Goal: Information Seeking & Learning: Check status

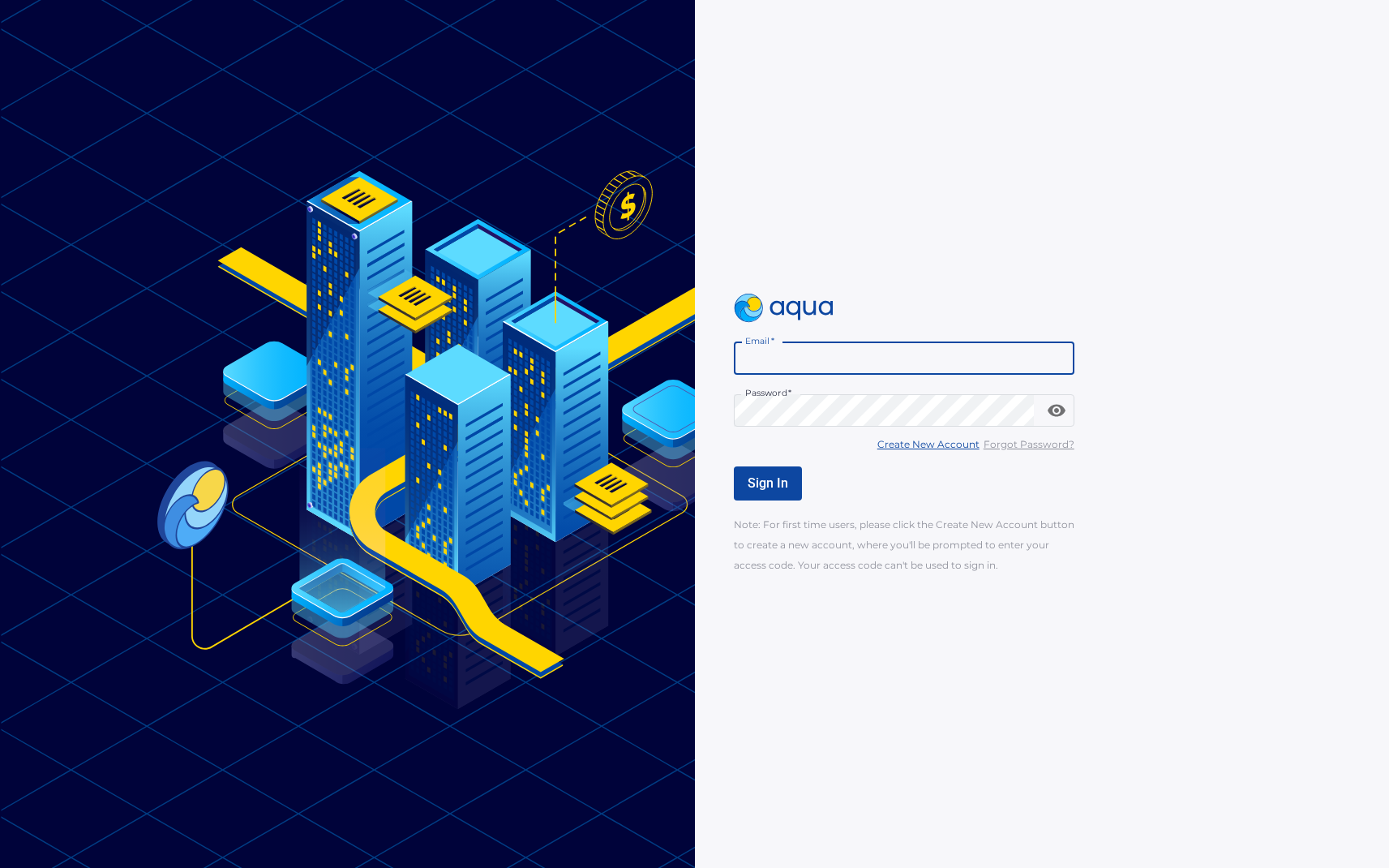
type input "**********"
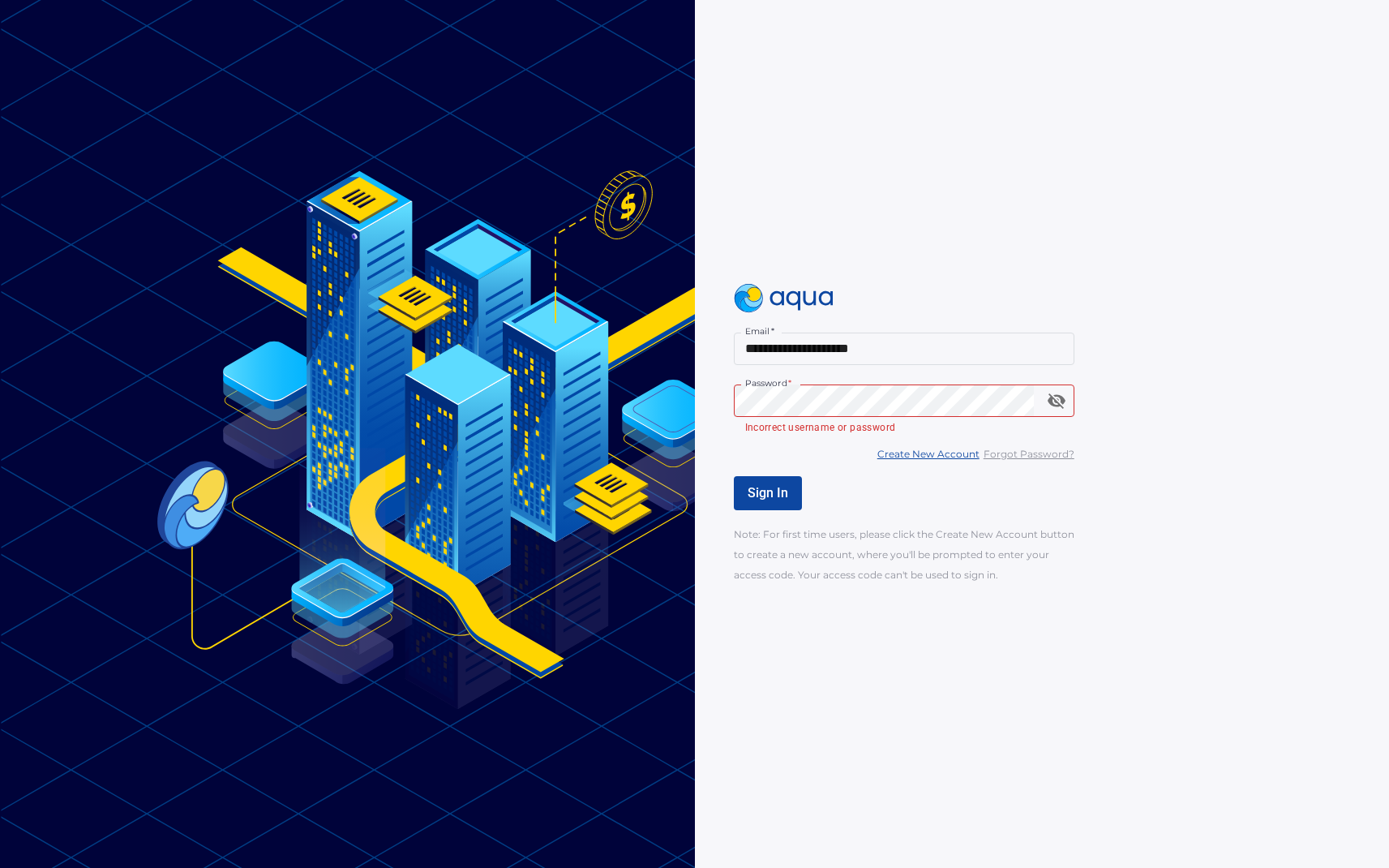
click at [1010, 455] on u "Forgot Password?" at bounding box center [1030, 453] width 91 height 12
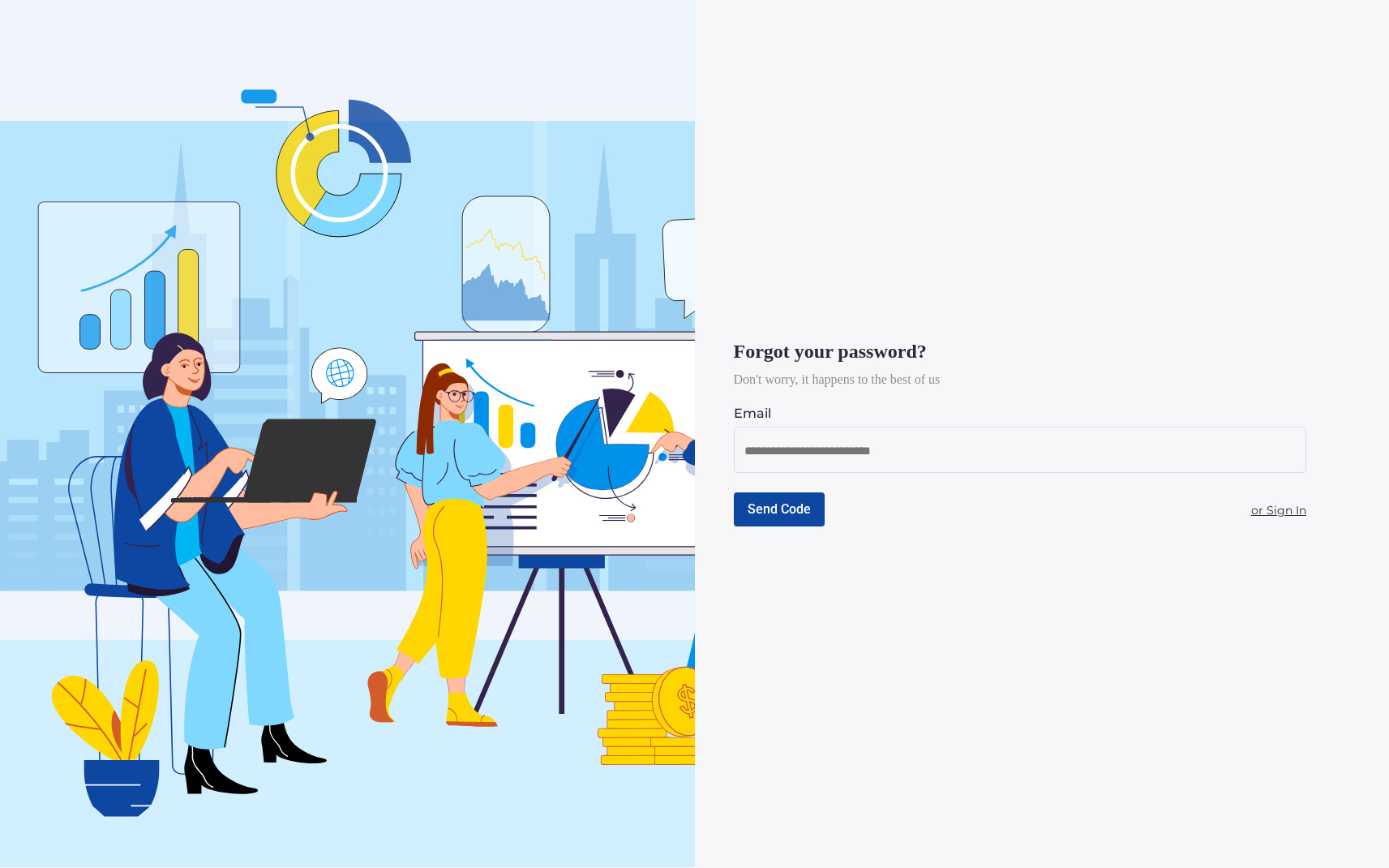
click at [1009, 455] on input at bounding box center [1020, 451] width 551 height 20
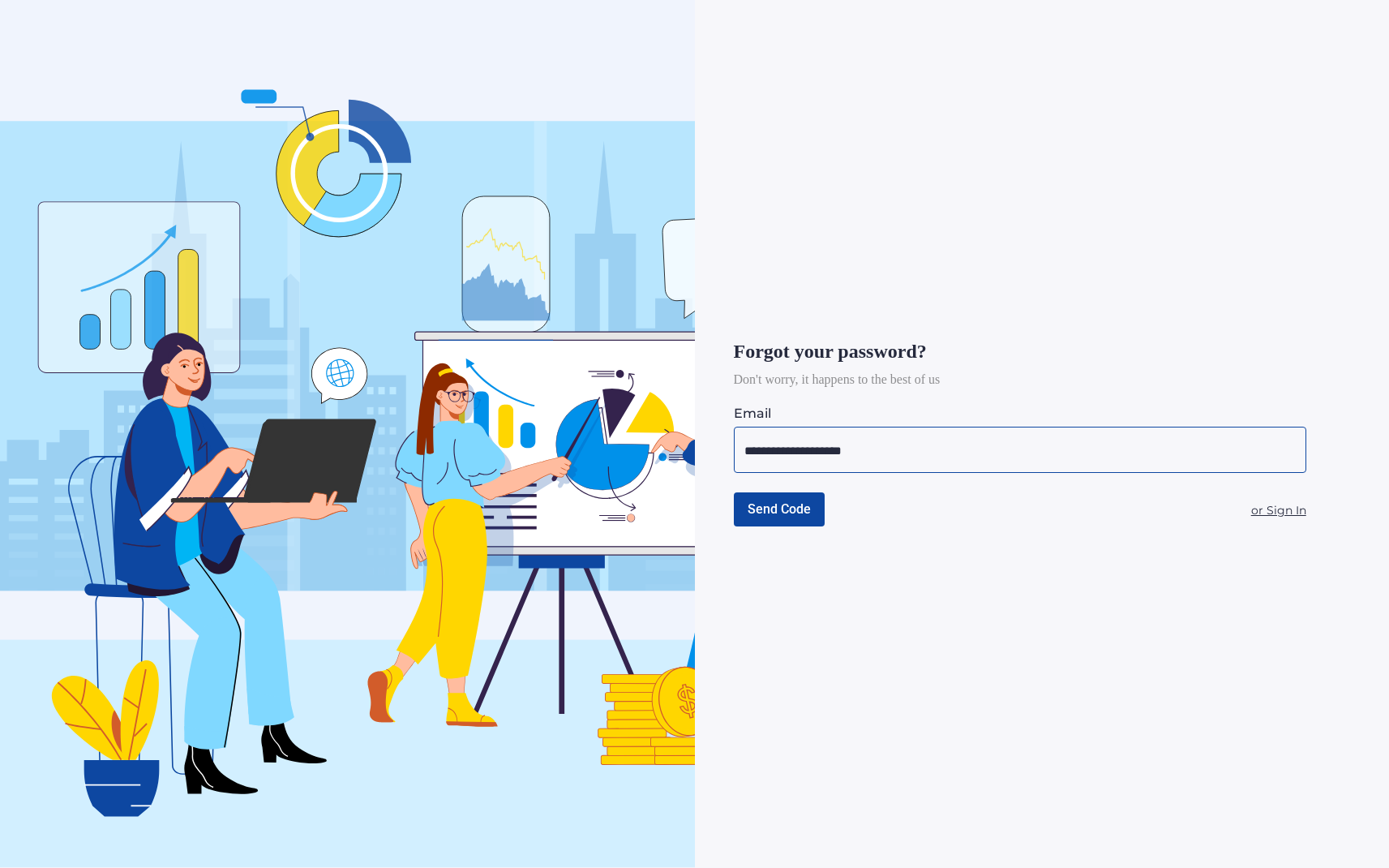
type input "**********"
click at [804, 505] on span "Send Code" at bounding box center [779, 509] width 63 height 16
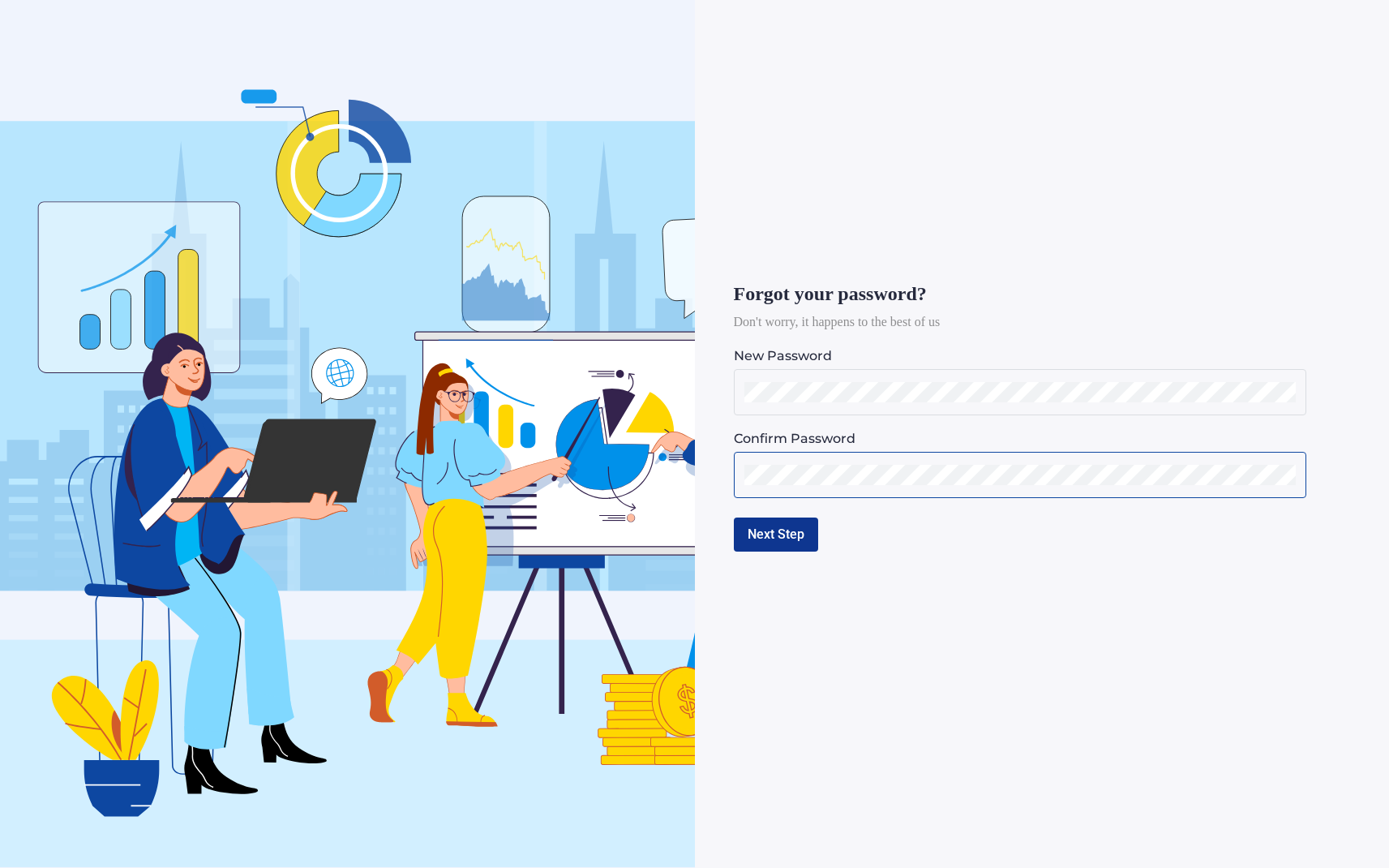
click at [779, 537] on button "Next Step" at bounding box center [775, 534] width 84 height 34
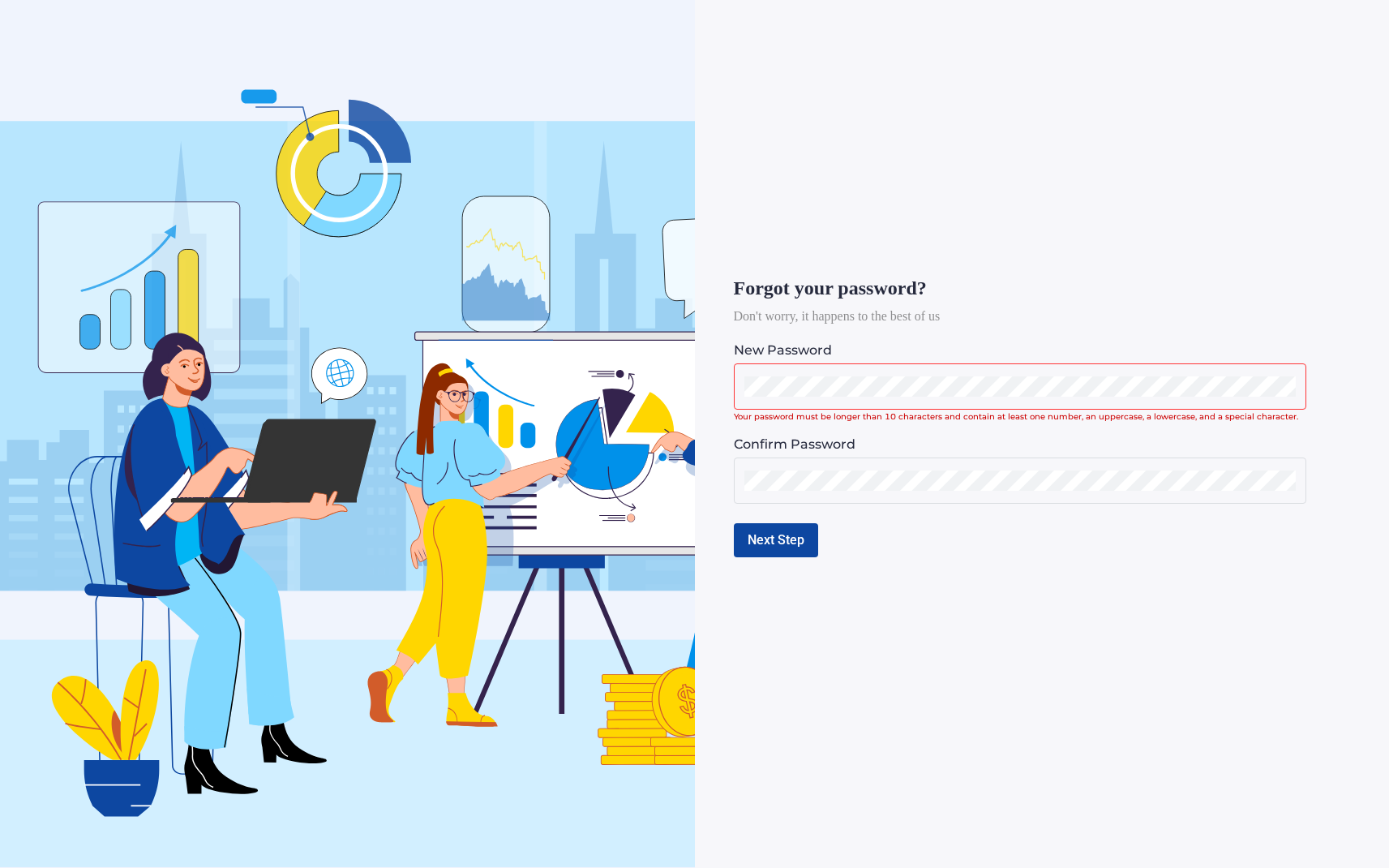
click at [699, 383] on div "Forgot your password? Don't worry, it happens to the best of us New Password Yo…" at bounding box center [1042, 434] width 695 height 868
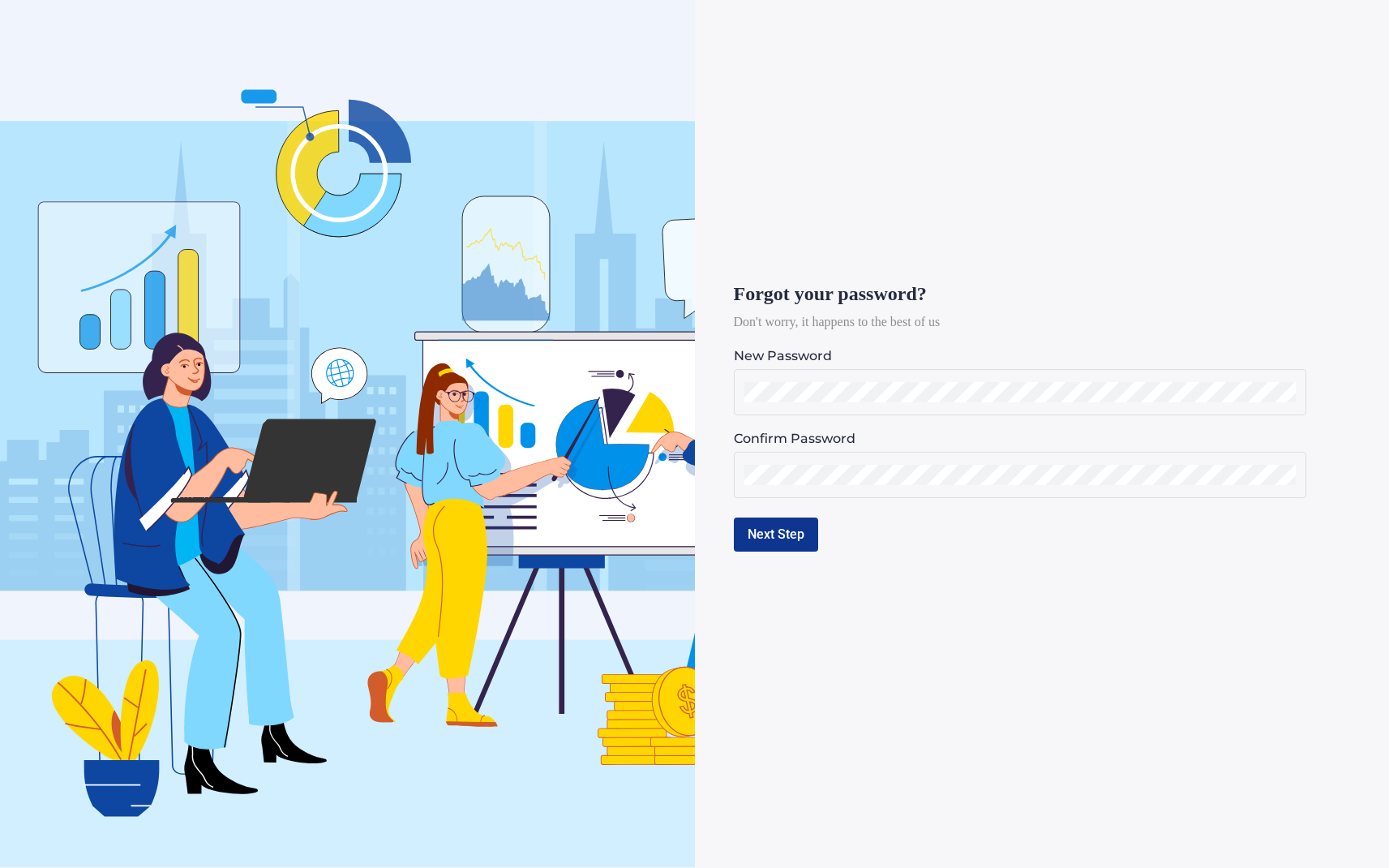
click at [760, 528] on button "Next Step" at bounding box center [775, 534] width 84 height 34
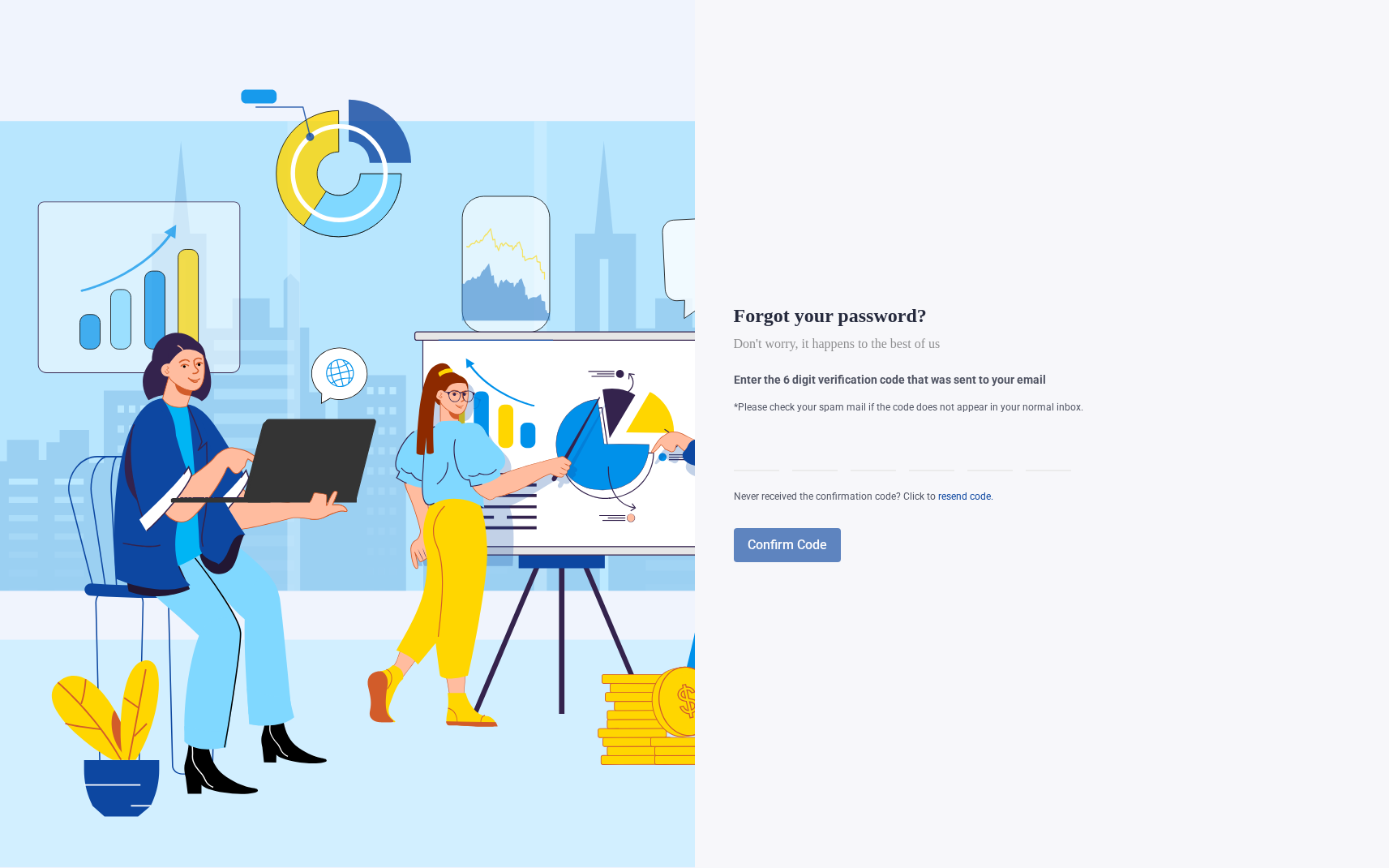
click at [744, 455] on div at bounding box center [756, 448] width 46 height 46
type input "*"
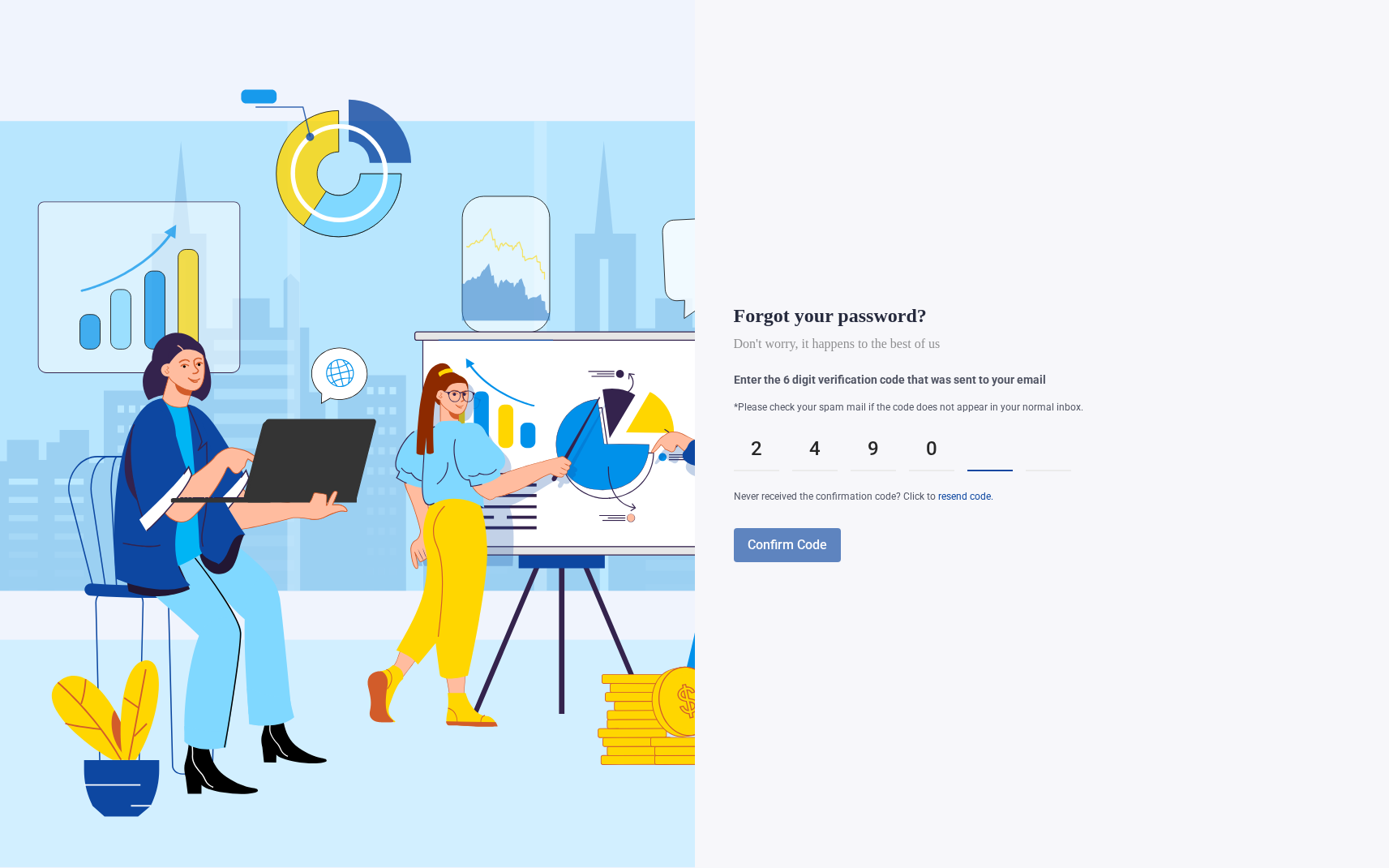
type input "*"
click at [788, 560] on button "Confirm Code" at bounding box center [787, 544] width 107 height 34
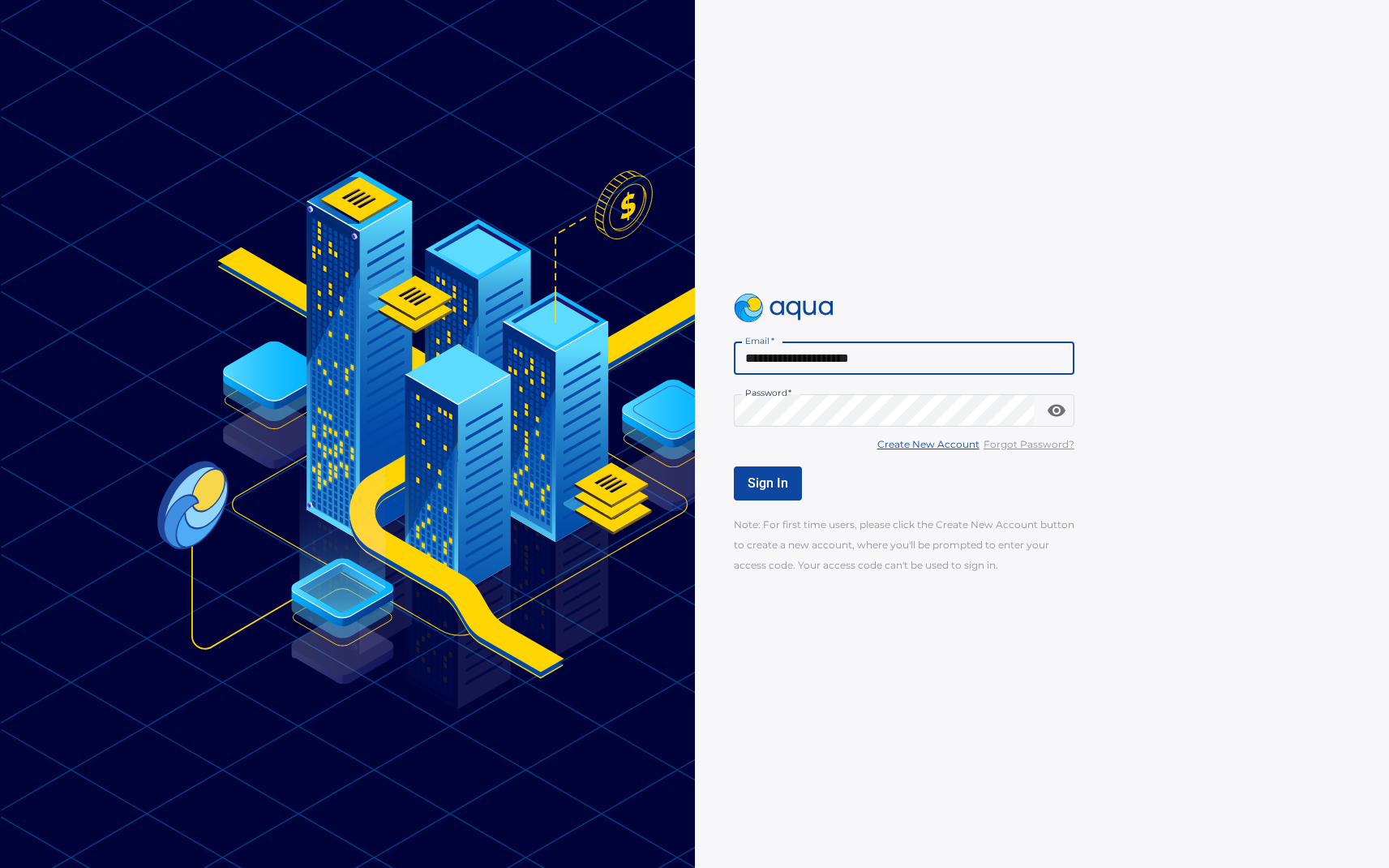
type input "**********"
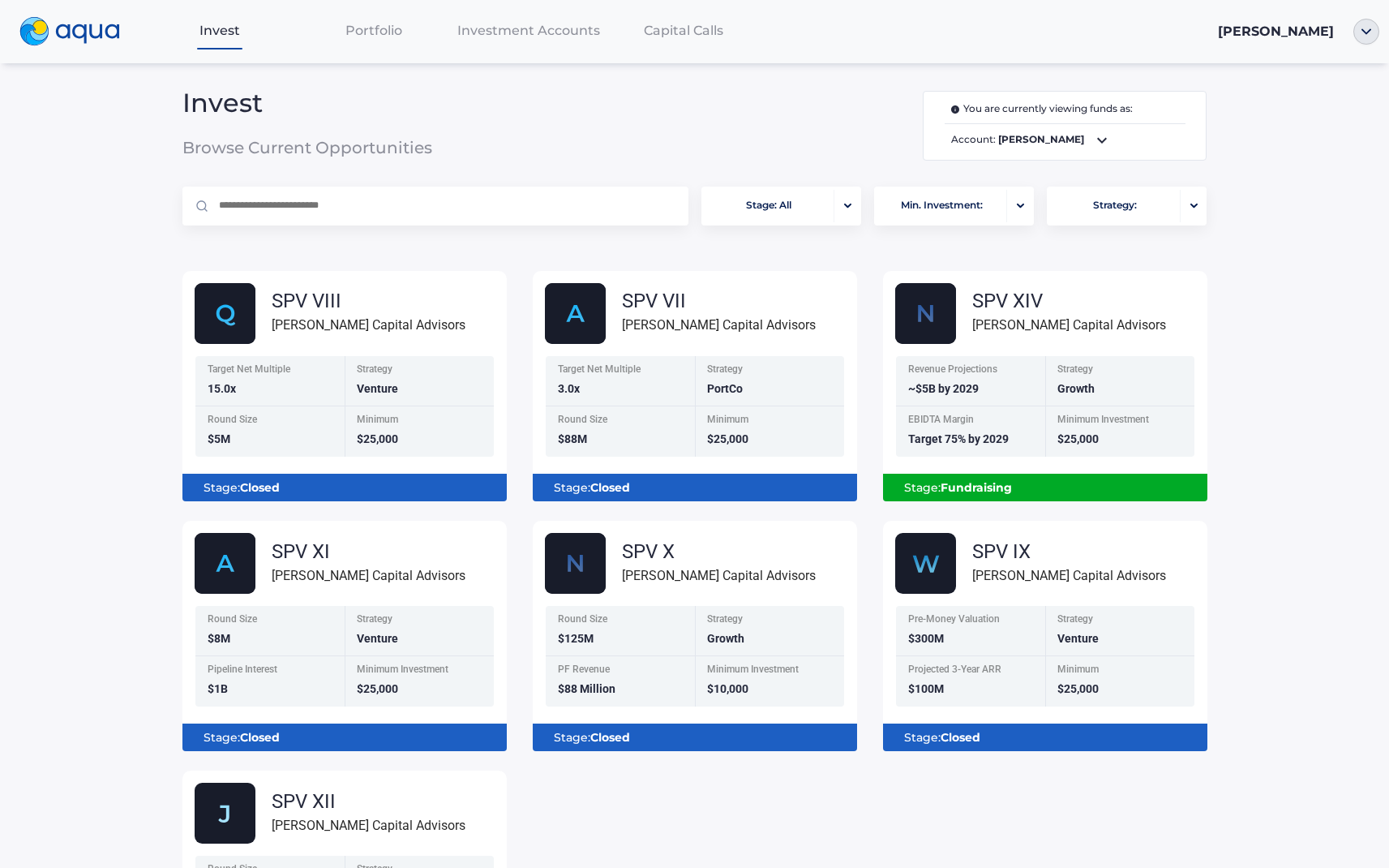
click at [374, 29] on span "Portfolio" at bounding box center [373, 31] width 56 height 16
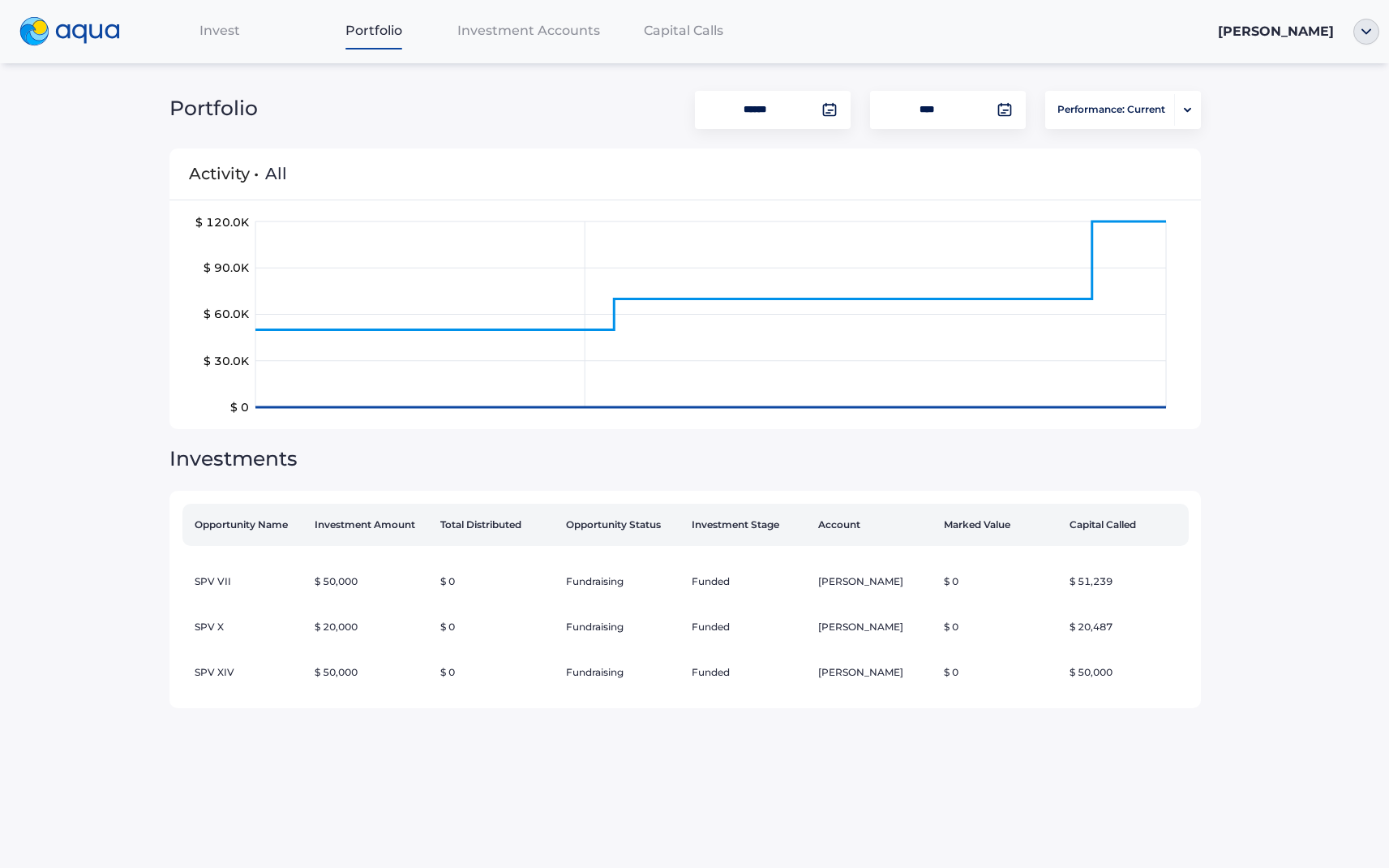
click at [509, 34] on span "Investment Accounts" at bounding box center [529, 31] width 143 height 16
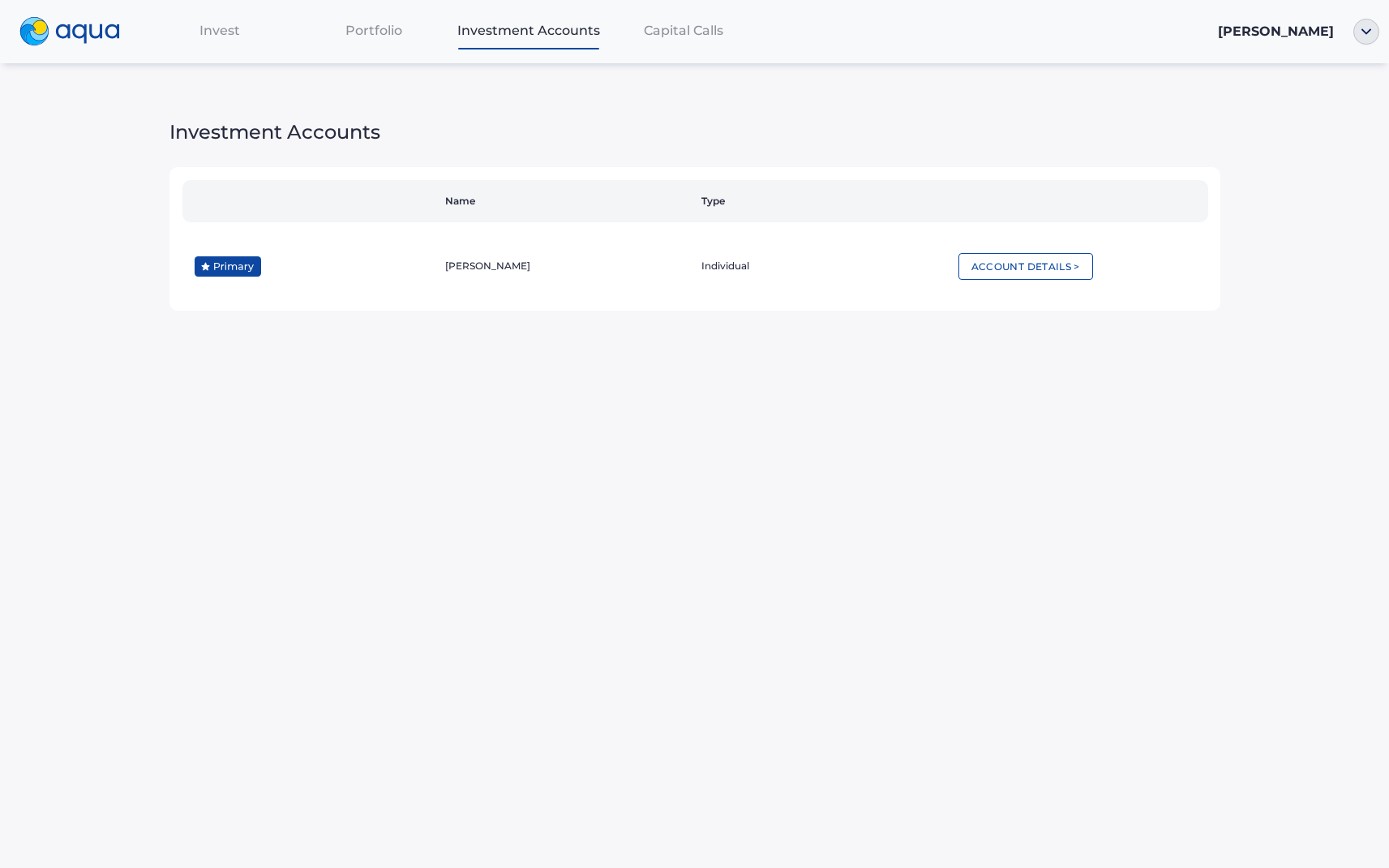
click at [1003, 256] on button "Account Details >" at bounding box center [1026, 266] width 135 height 27
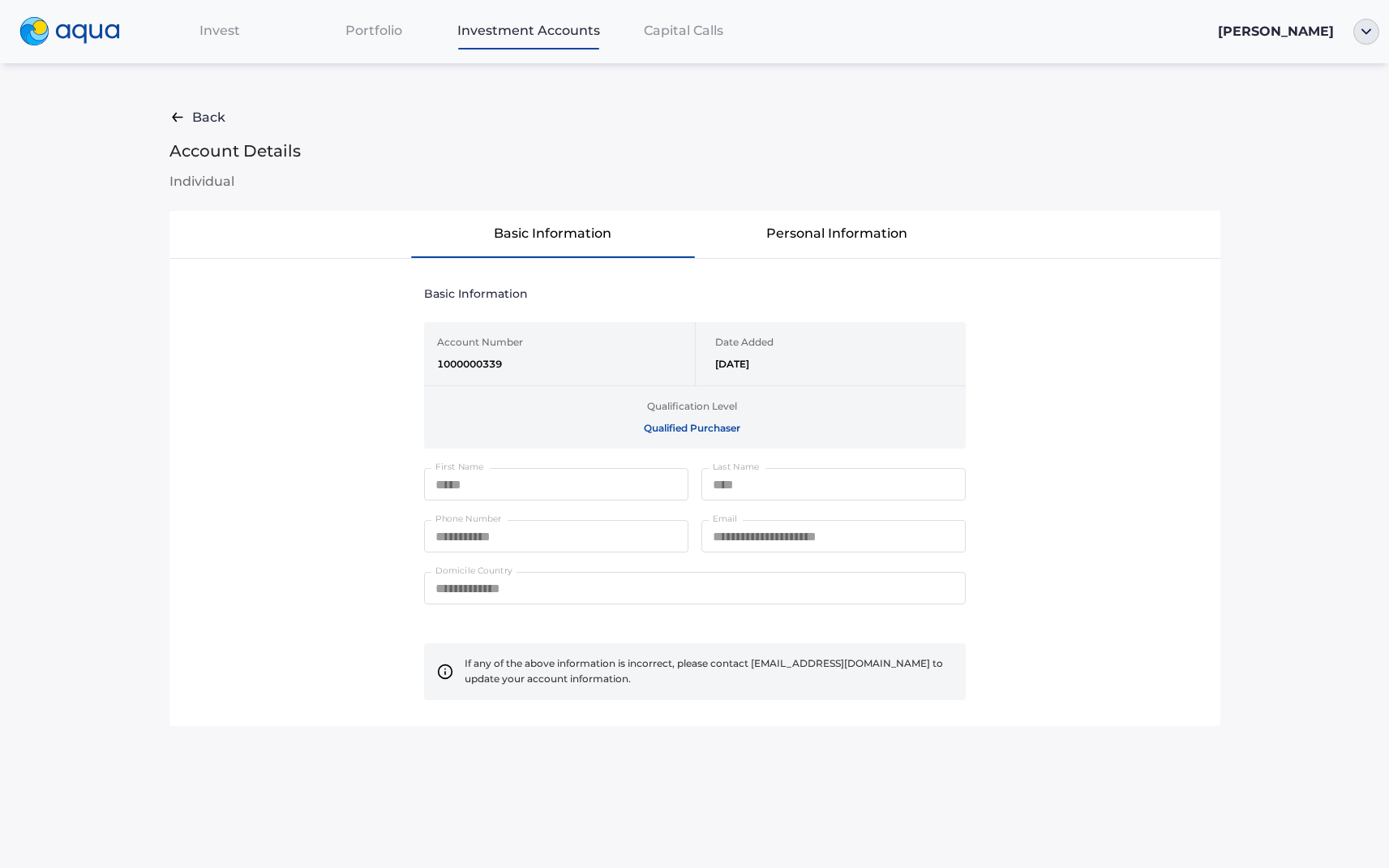
click at [823, 235] on button "Personal Information" at bounding box center [837, 234] width 284 height 46
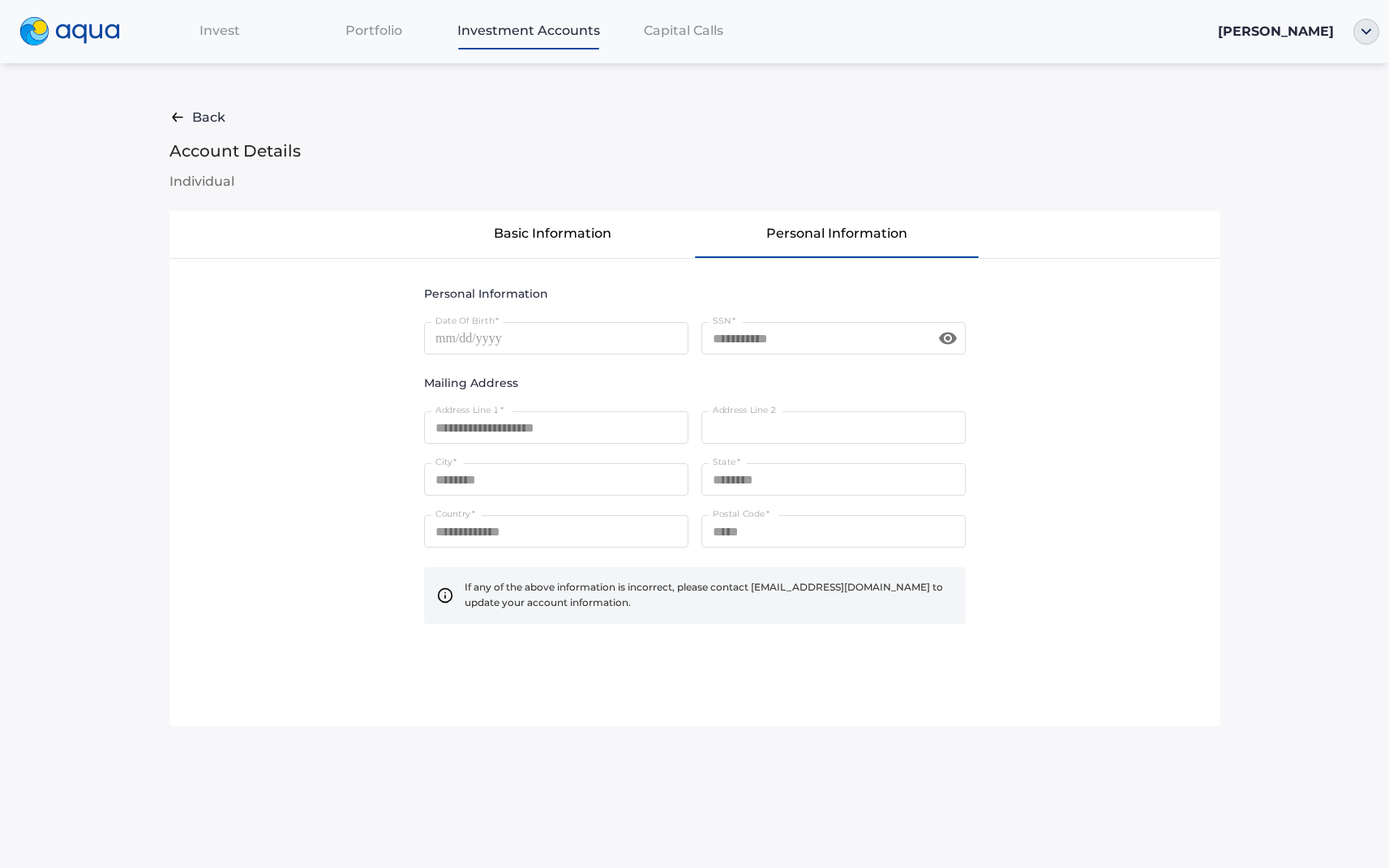
click at [572, 241] on button "Basic Information" at bounding box center [552, 234] width 284 height 46
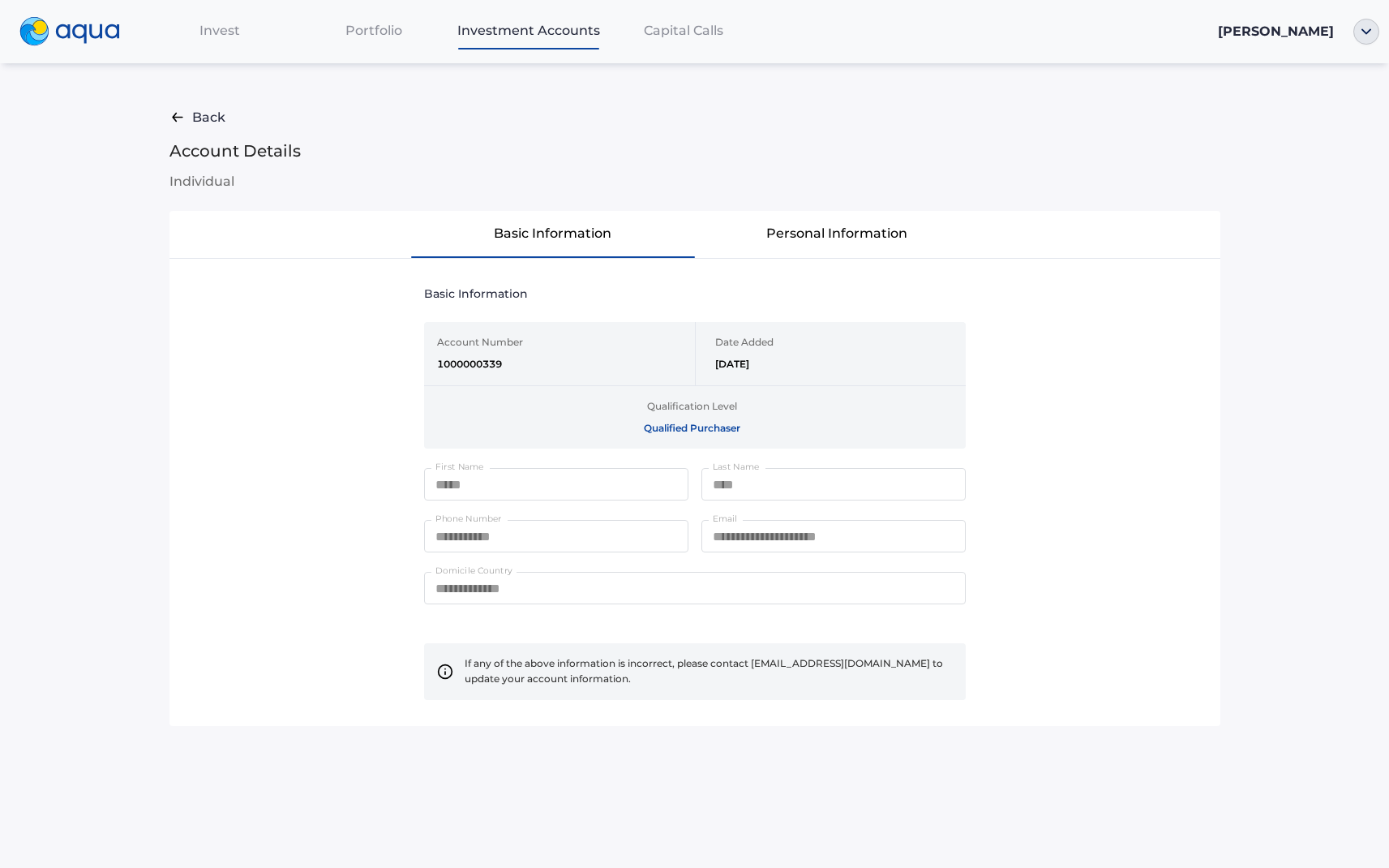
click at [357, 32] on span "Portfolio" at bounding box center [373, 31] width 56 height 16
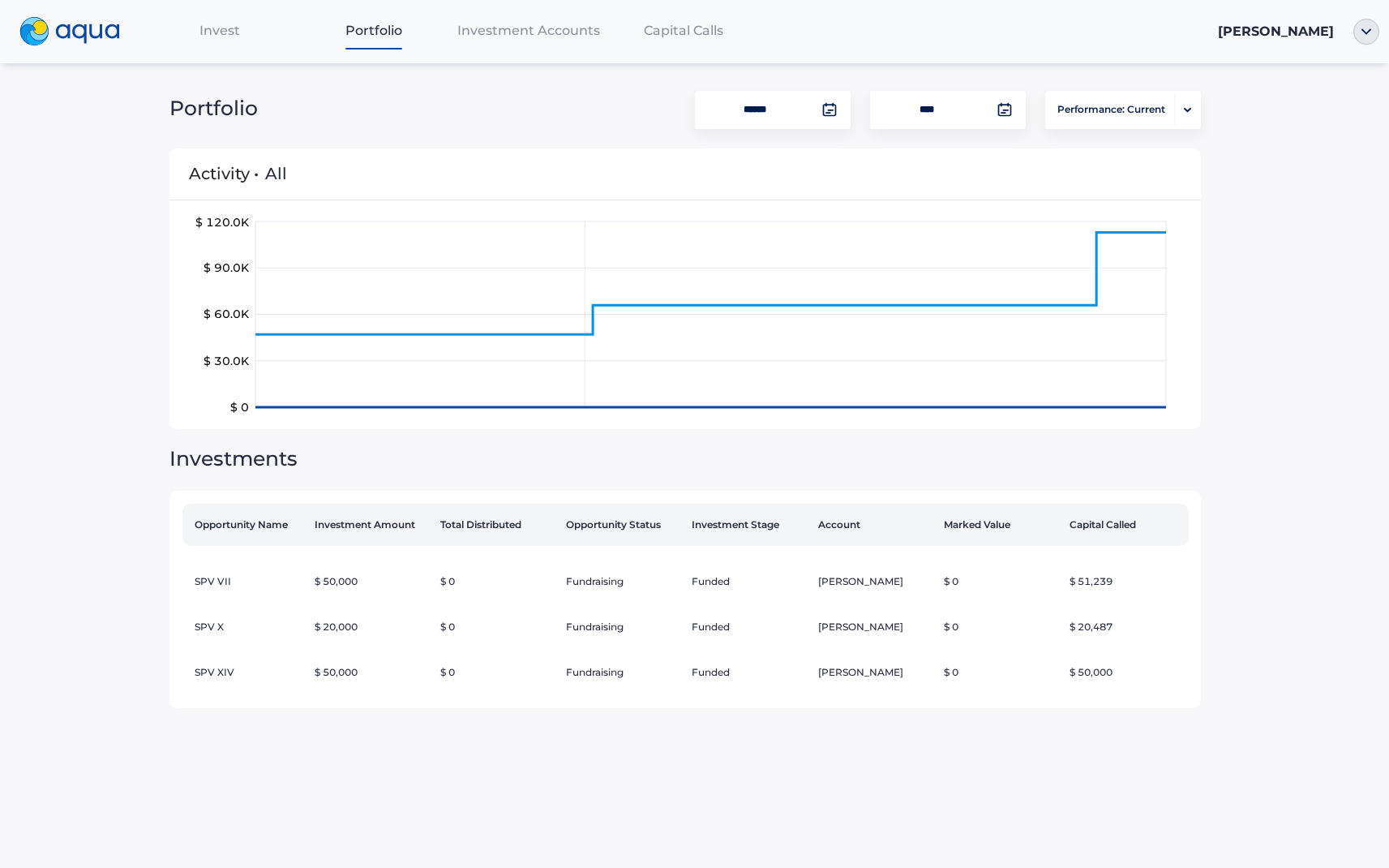
click at [221, 31] on span "Invest" at bounding box center [220, 31] width 41 height 16
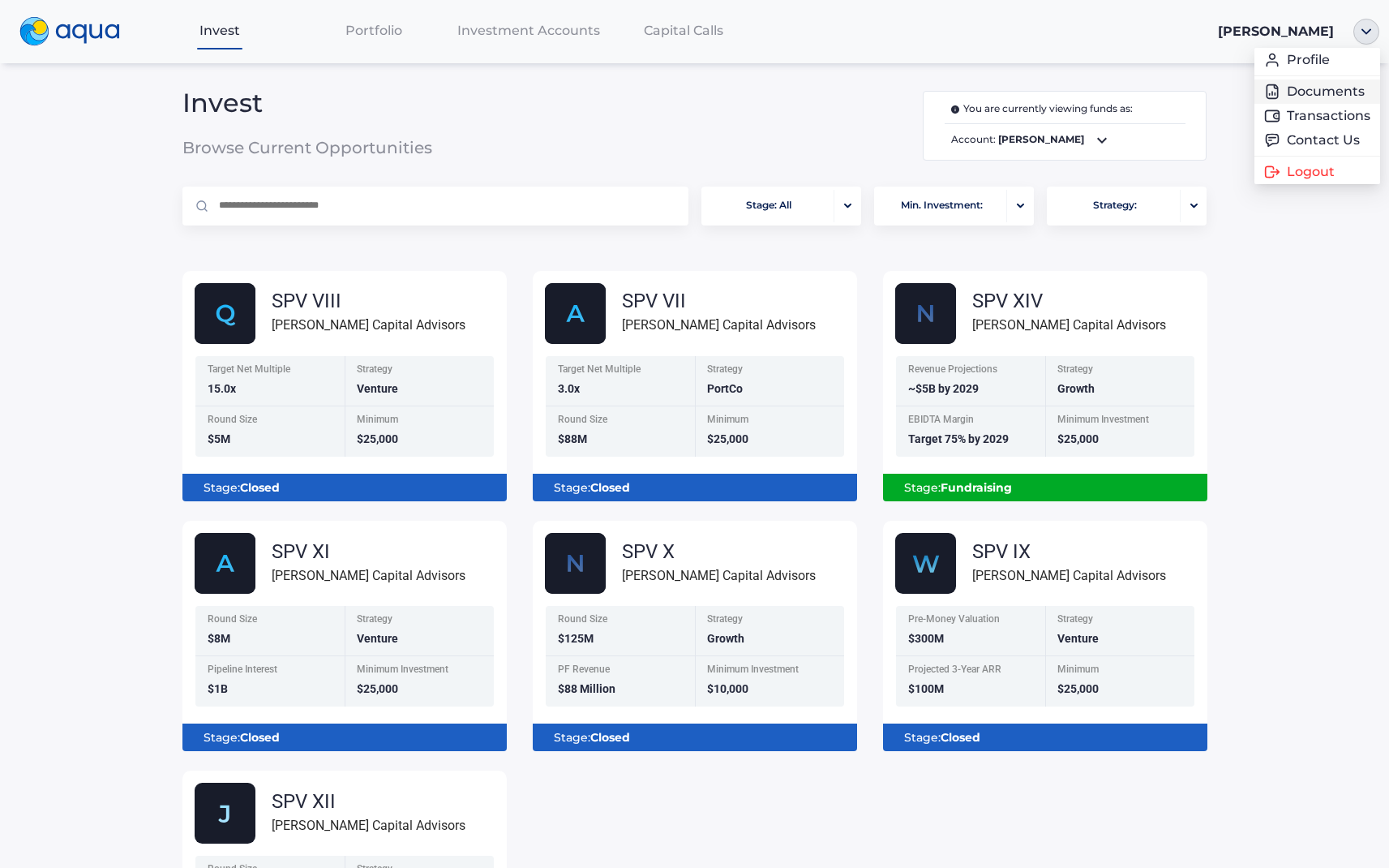
click at [1323, 87] on link "Documents" at bounding box center [1317, 91] width 106 height 16
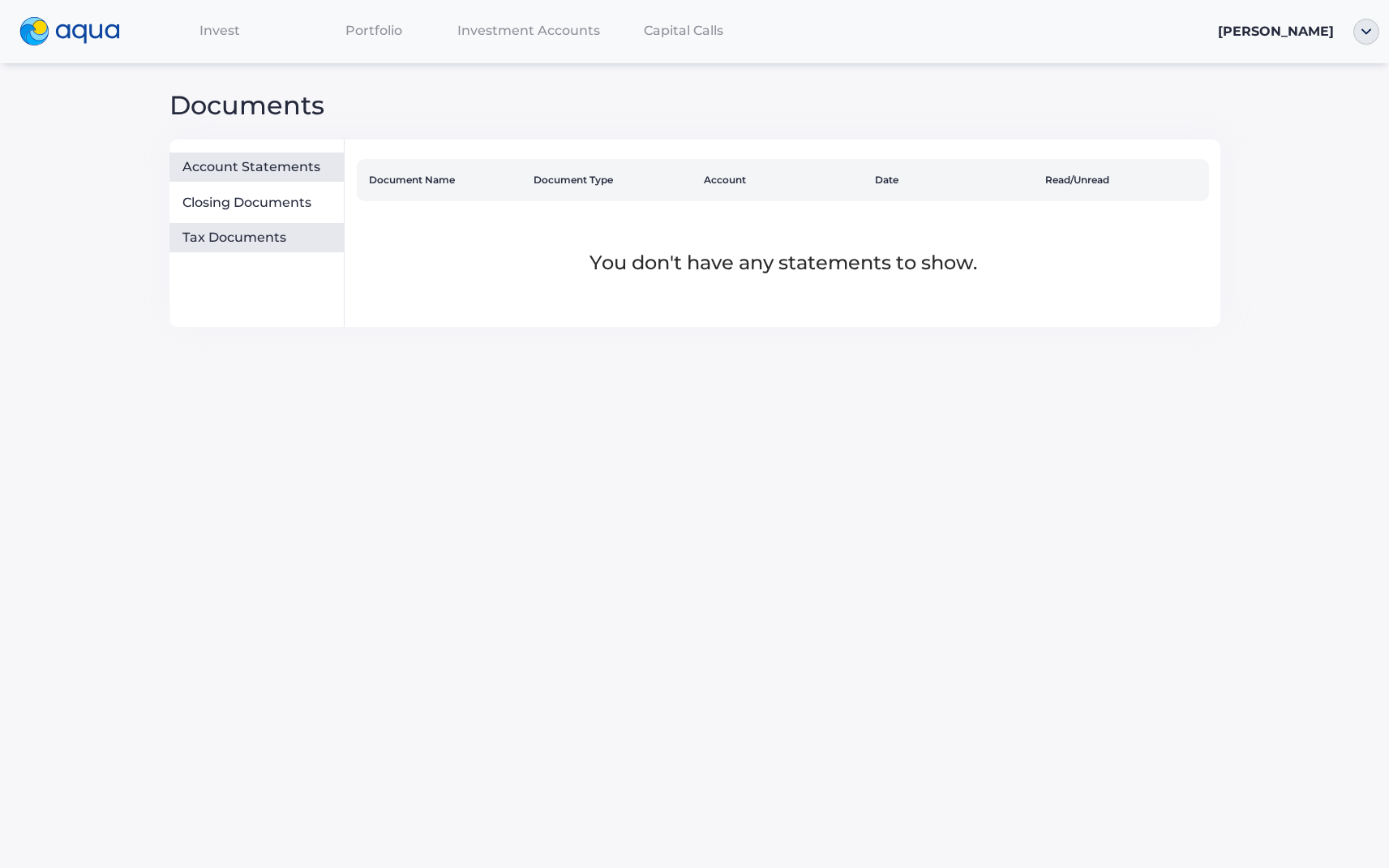
click at [248, 232] on div "Tax Documents" at bounding box center [259, 238] width 154 height 16
click at [247, 203] on div "Closing Documents" at bounding box center [259, 203] width 154 height 16
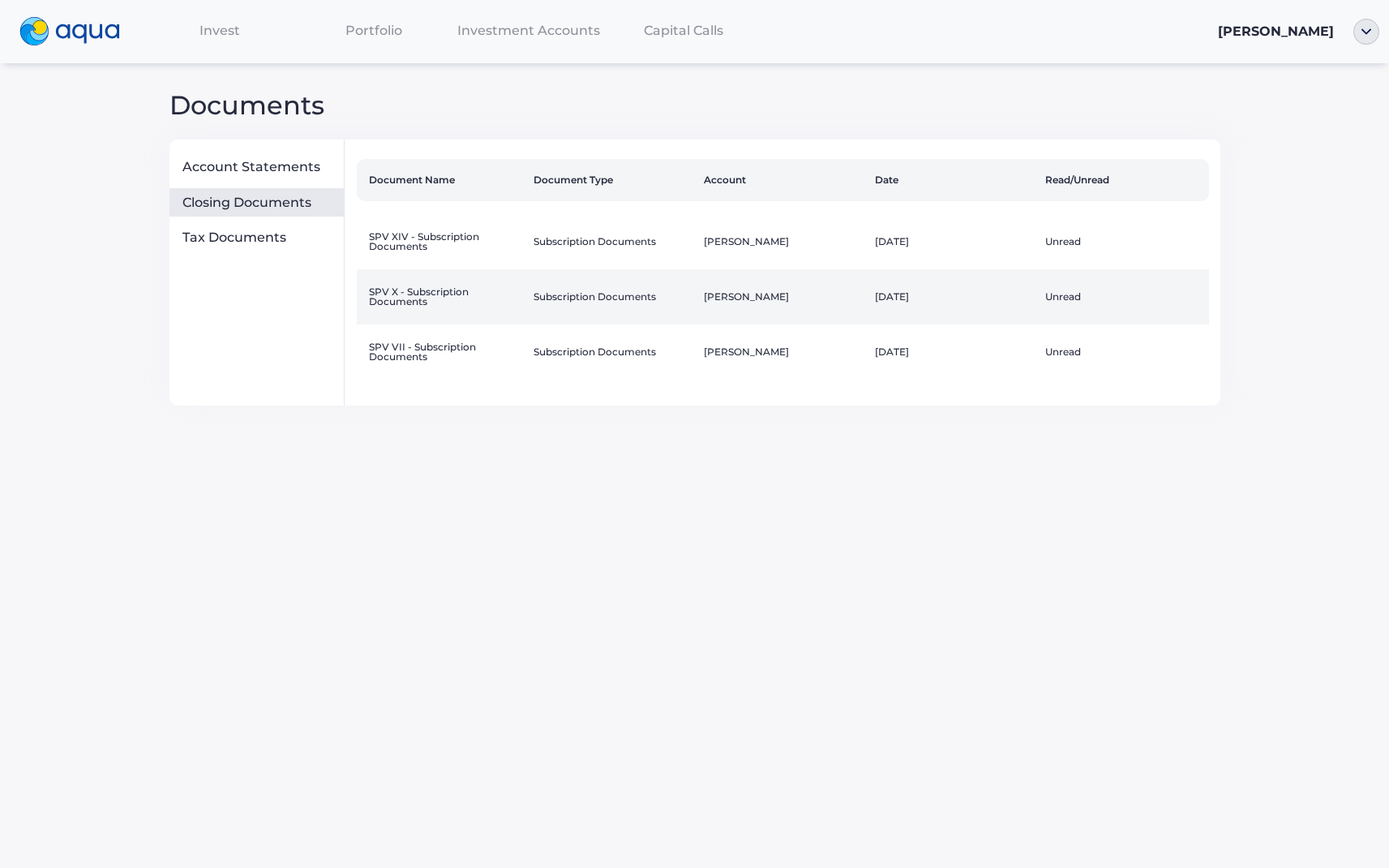
click at [514, 283] on td "SPV X - Subscription Documents" at bounding box center [442, 297] width 170 height 55
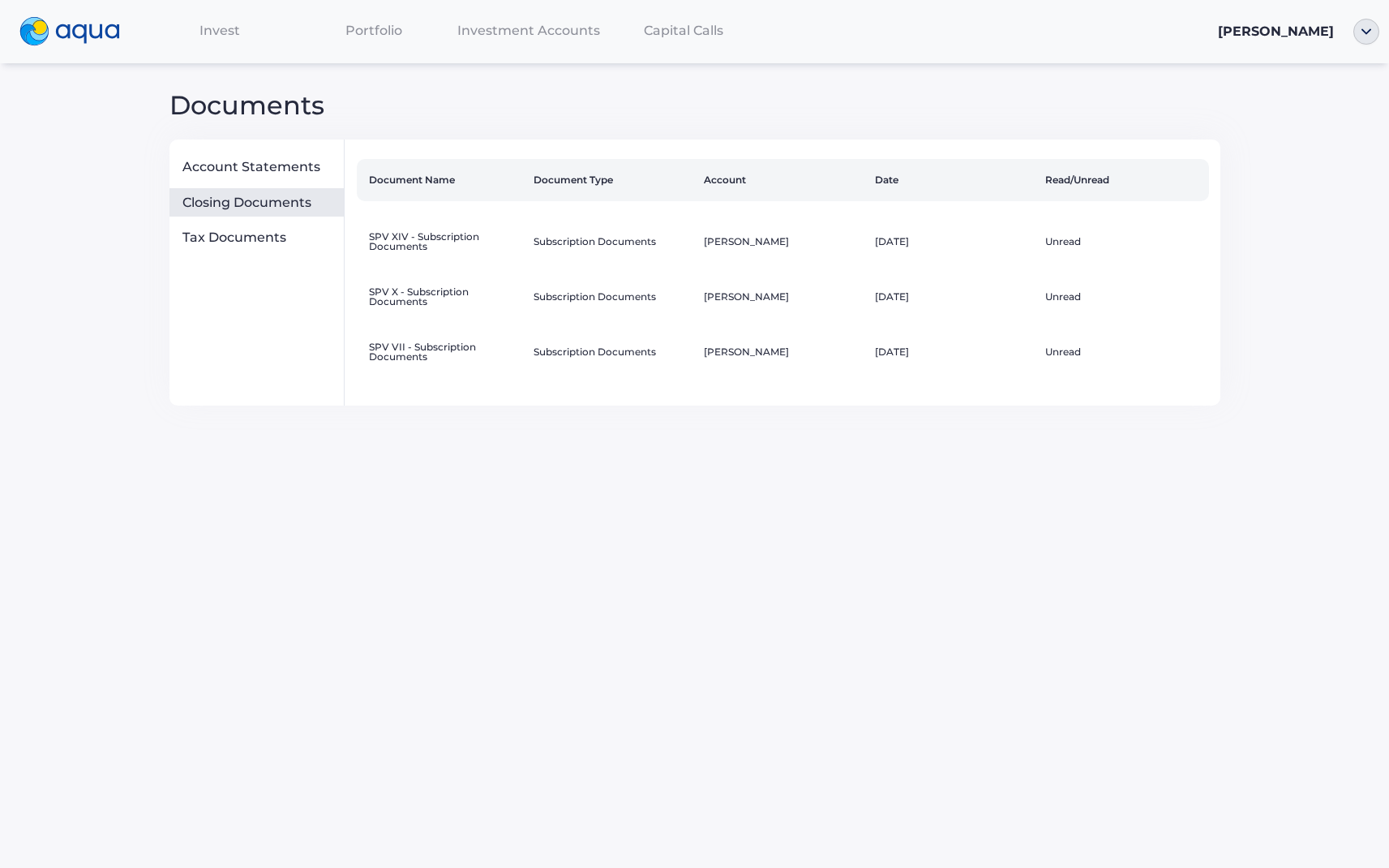
drag, startPoint x: 285, startPoint y: 228, endPoint x: 281, endPoint y: 210, distance: 18.4
click at [285, 228] on div "Tax Documents" at bounding box center [256, 237] width 174 height 29
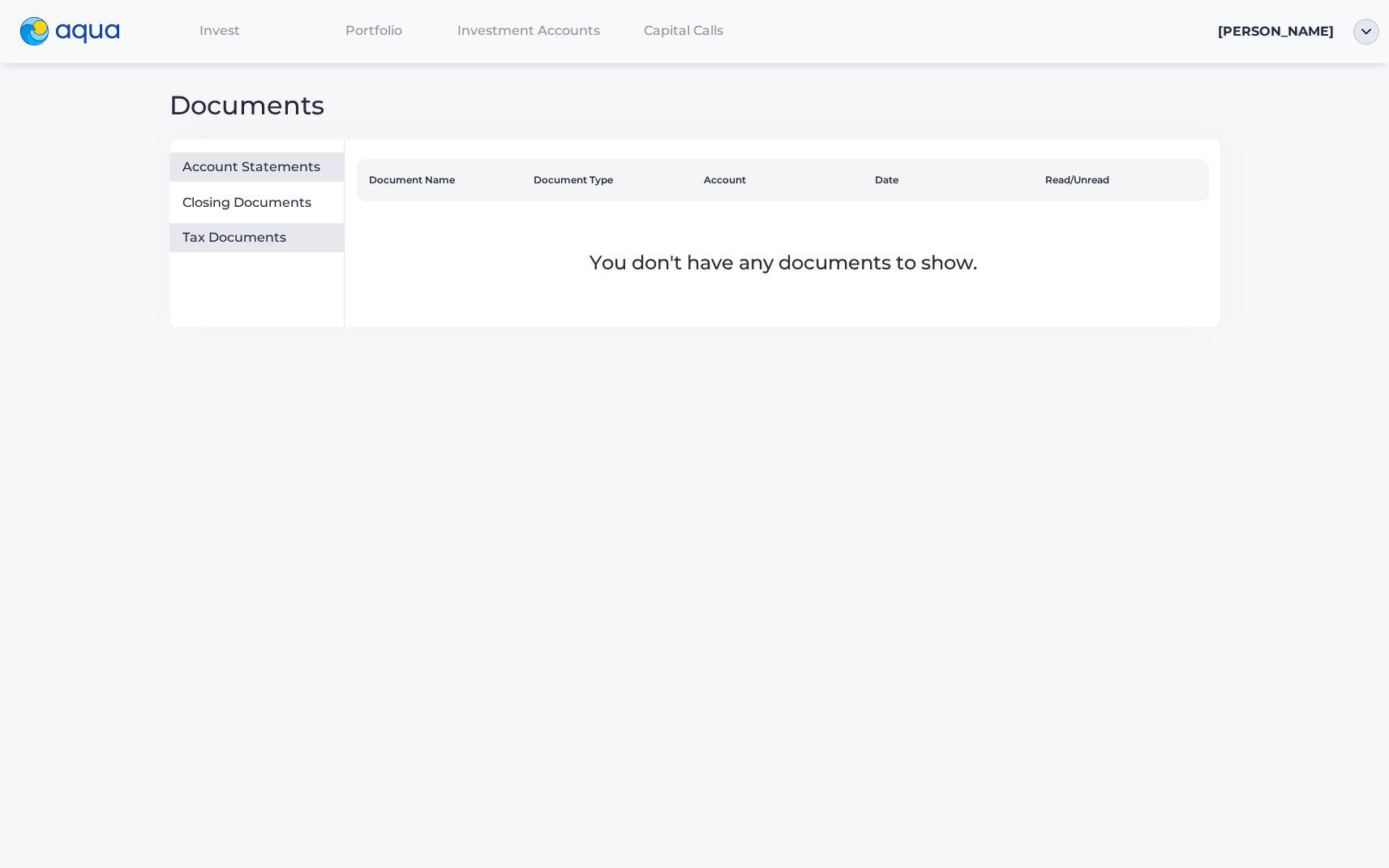
click at [276, 164] on div "Account Statements" at bounding box center [259, 167] width 154 height 16
